Goal: Task Accomplishment & Management: Complete application form

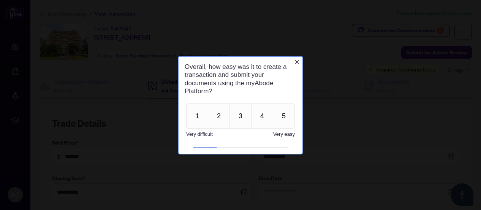
click at [298, 63] on icon "Close button" at bounding box center [297, 61] width 5 height 5
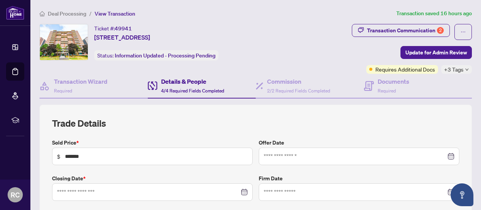
type input "**********"
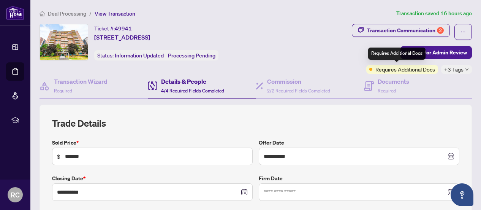
click at [379, 68] on span "Requires Additional Docs" at bounding box center [406, 69] width 60 height 8
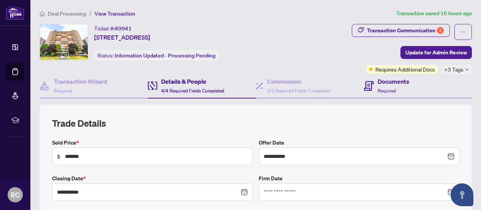
click at [377, 95] on div "Documents Required" at bounding box center [418, 86] width 108 height 25
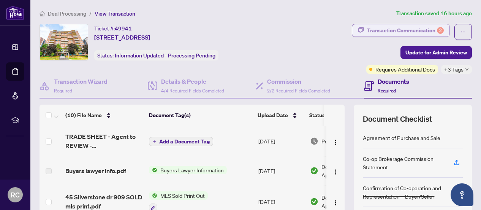
click at [387, 33] on div "Transaction Communication 2" at bounding box center [405, 30] width 77 height 12
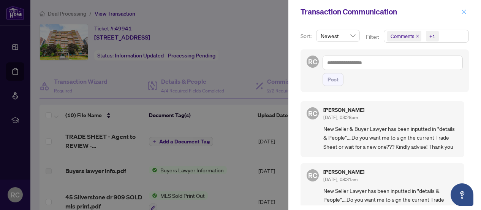
click at [463, 10] on icon "close" at bounding box center [464, 11] width 5 height 5
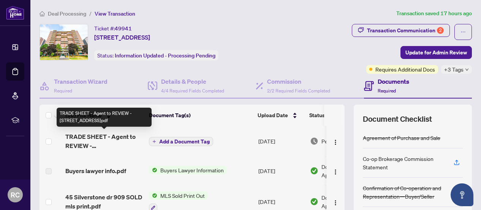
click at [108, 138] on span "TRADE SHEET - Agent to REVIEW - [STREET_ADDRESS]pdf" at bounding box center [104, 141] width 78 height 18
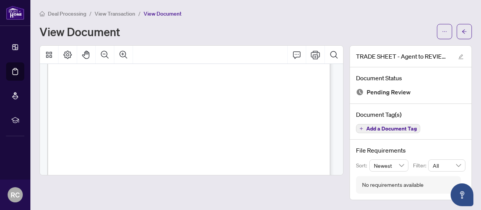
scroll to position [87, 0]
click at [318, 57] on icon "Print" at bounding box center [315, 55] width 9 height 8
click at [113, 12] on span "View Transaction" at bounding box center [115, 13] width 41 height 7
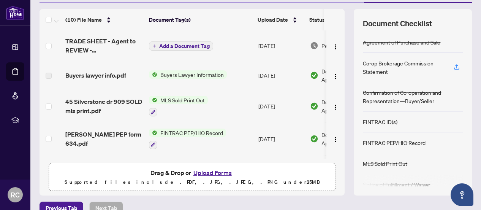
click at [215, 170] on button "Upload Forms" at bounding box center [212, 173] width 43 height 10
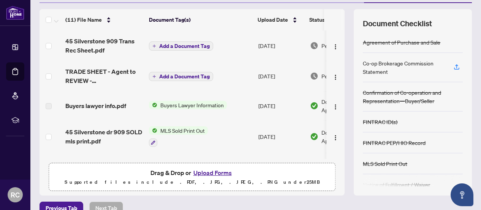
click at [155, 45] on icon "plus" at bounding box center [154, 46] width 4 height 4
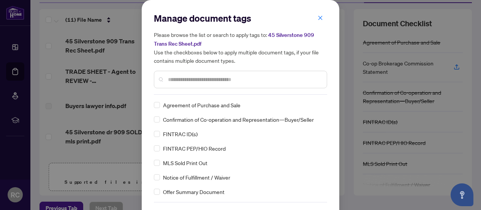
click at [246, 82] on input "text" at bounding box center [244, 79] width 153 height 8
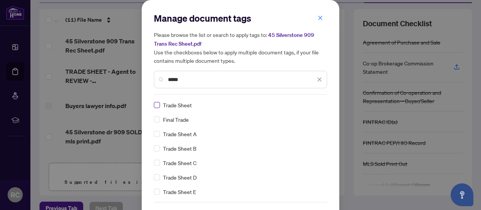
type input "*****"
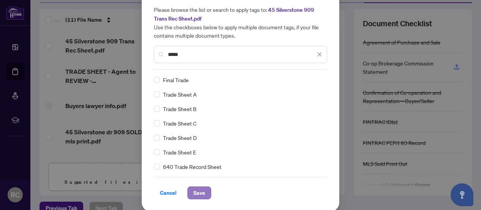
click at [202, 189] on button "Save" at bounding box center [199, 192] width 24 height 13
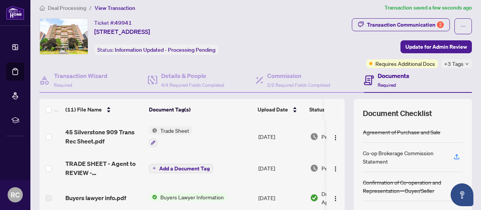
scroll to position [0, 0]
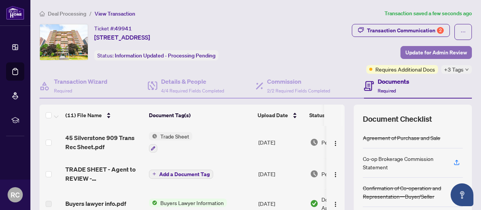
click at [436, 54] on span "Update for Admin Review" at bounding box center [437, 52] width 62 height 12
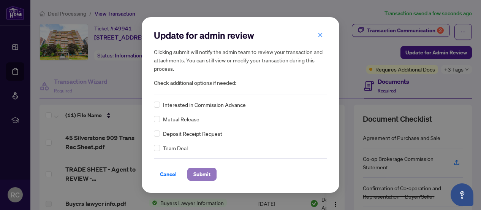
click at [206, 171] on span "Submit" at bounding box center [202, 174] width 17 height 12
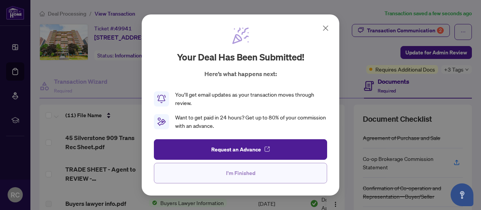
click at [230, 174] on span "I'm Finished" at bounding box center [240, 173] width 29 height 12
